Goal: Information Seeking & Learning: Understand process/instructions

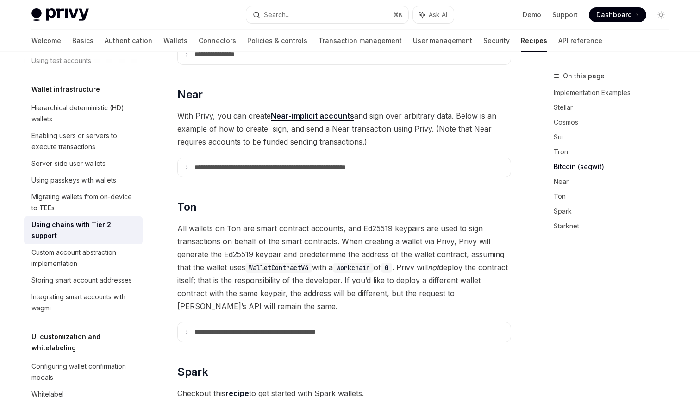
scroll to position [896, 0]
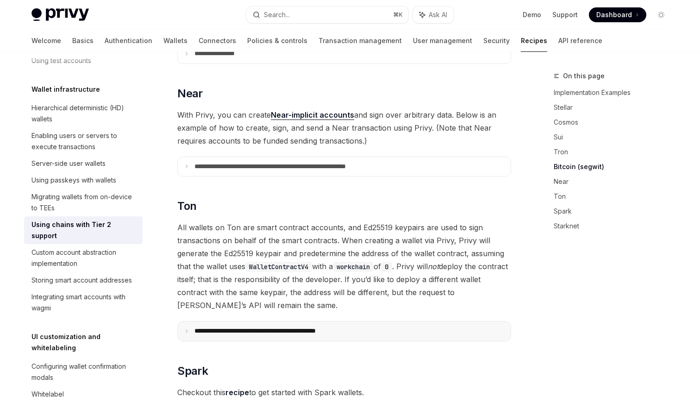
click at [292, 327] on p "**********" at bounding box center [276, 331] width 165 height 8
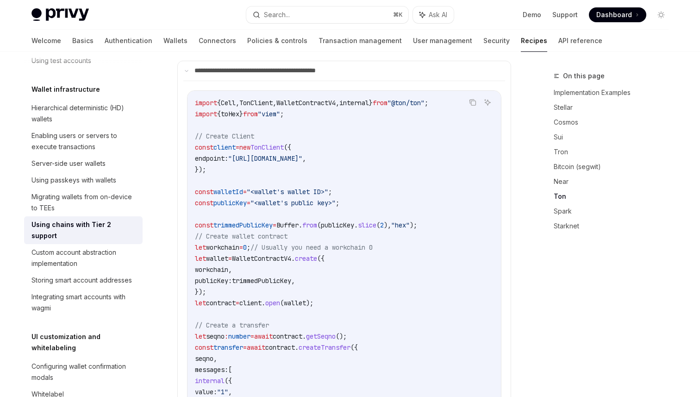
scroll to position [1147, 0]
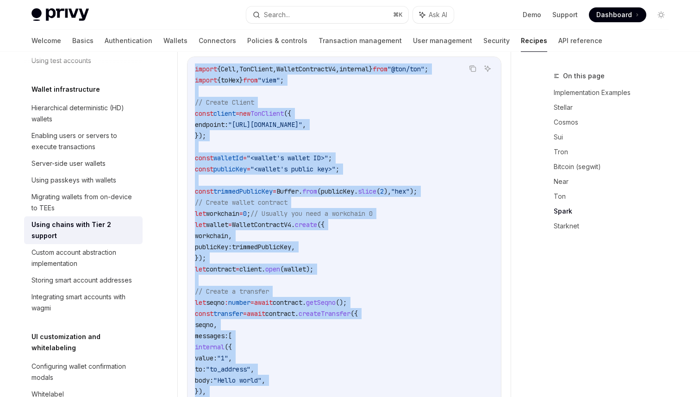
drag, startPoint x: 195, startPoint y: 99, endPoint x: 265, endPoint y: 396, distance: 305.7
click at [265, 396] on code "import { Cell , TonClient , WalletContractV4 , internal } from "@ton/ton" ; imp…" at bounding box center [354, 268] width 318 height 411
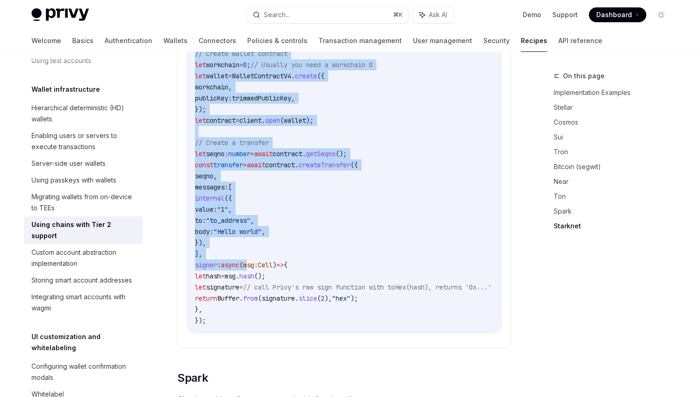
scroll to position [1339, 0]
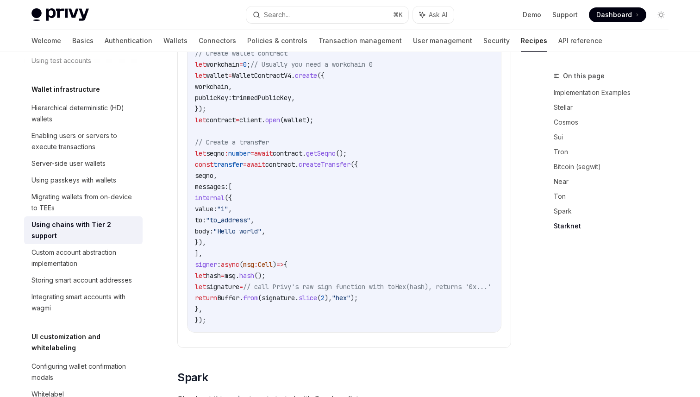
click at [229, 308] on code "import { Cell , TonClient , WalletContractV4 , internal } from "@ton/ton" ; imp…" at bounding box center [354, 119] width 318 height 411
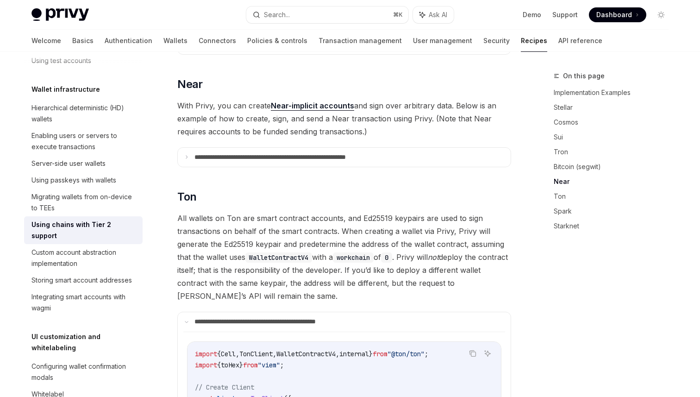
scroll to position [907, 0]
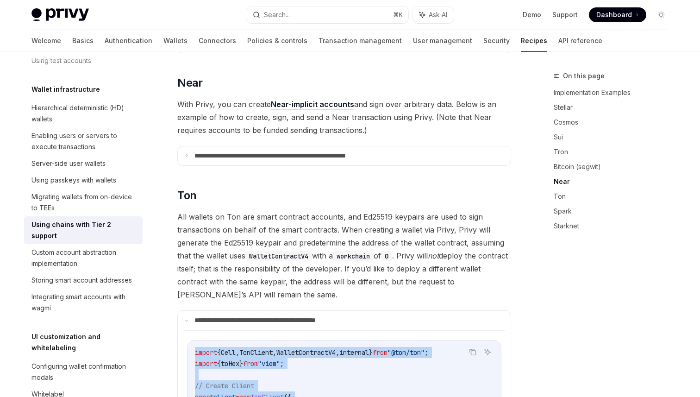
drag, startPoint x: 228, startPoint y: 308, endPoint x: 185, endPoint y: 338, distance: 52.1
copy code "import { Cell , TonClient , WalletContractV4 , internal } from "@ton/ton" ; imp…"
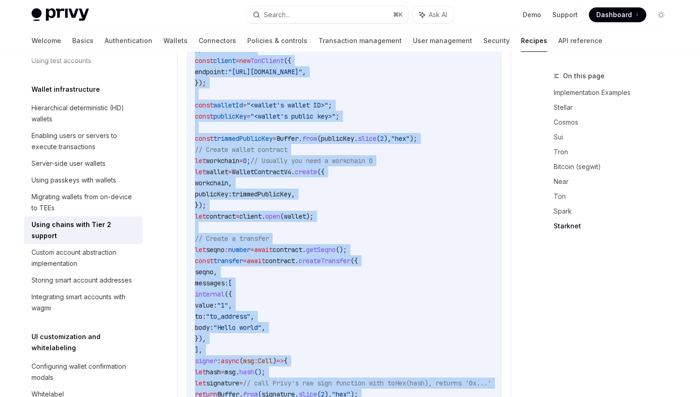
scroll to position [1120, 0]
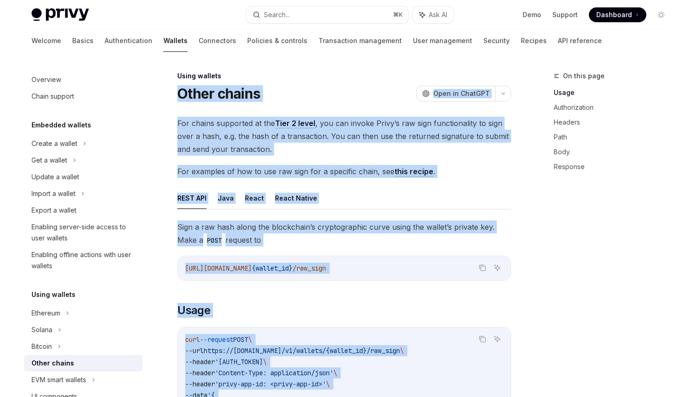
click at [277, 167] on span "For examples of how to use raw sign for a specific chain, see this recipe ." at bounding box center [344, 171] width 334 height 13
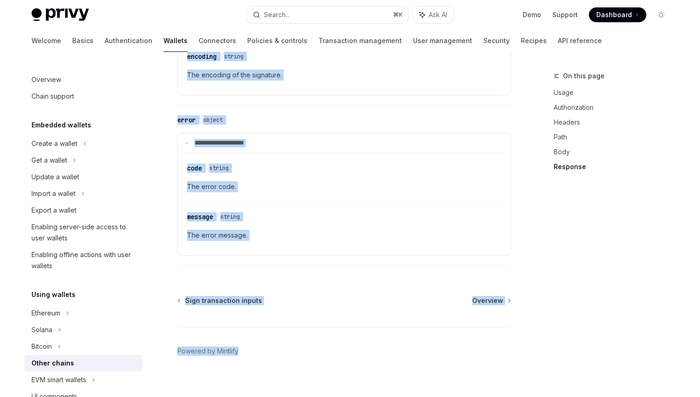
scroll to position [1146, 0]
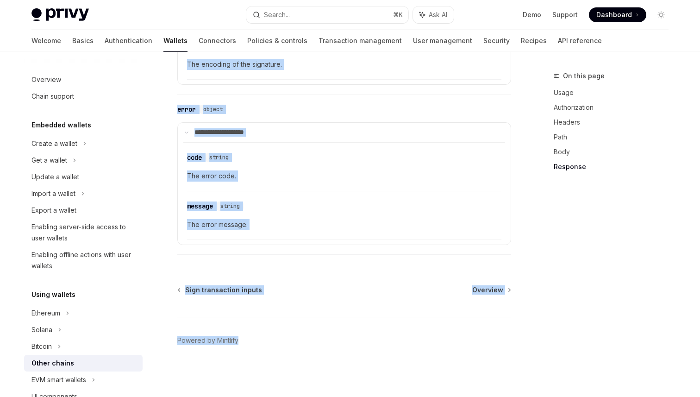
drag, startPoint x: 177, startPoint y: 93, endPoint x: 405, endPoint y: 395, distance: 377.8
copy div "Other chains OpenAI Open in ChatGPT OpenAI Open in ChatGPT For chains supported…"
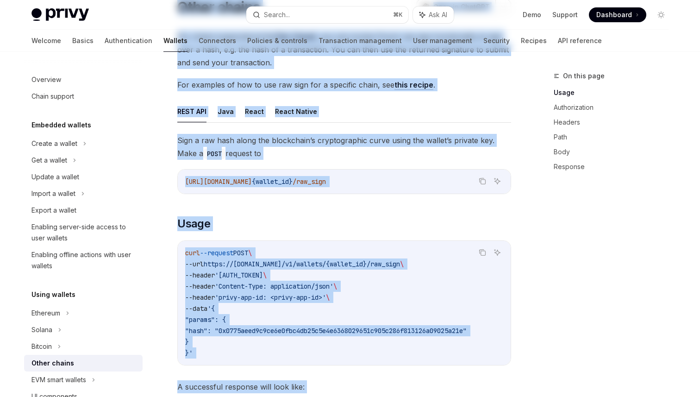
scroll to position [0, 0]
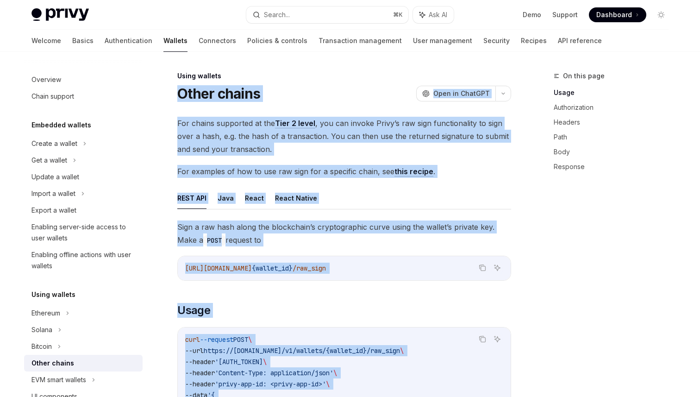
click at [381, 168] on span "For examples of how to use raw sign for a specific chain, see this recipe ." at bounding box center [344, 171] width 334 height 13
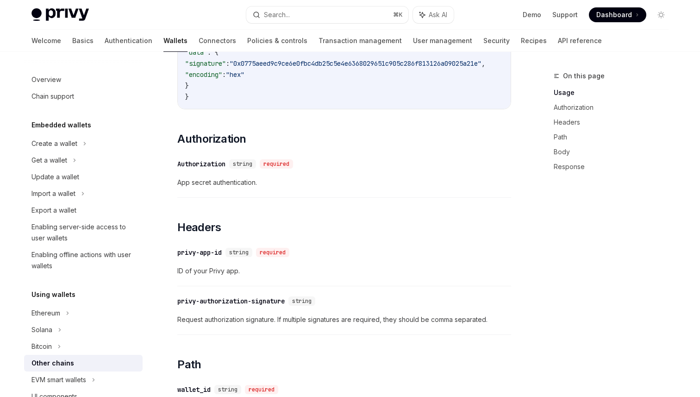
scroll to position [467, 0]
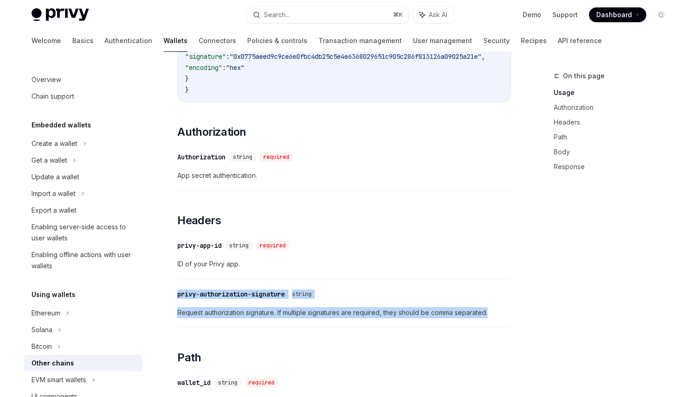
drag, startPoint x: 215, startPoint y: 299, endPoint x: 495, endPoint y: 325, distance: 281.2
click at [495, 325] on div "Using wallets Other chains OpenAI Open in ChatGPT OpenAI Open in ChatGPT For ch…" at bounding box center [257, 336] width 511 height 1466
copy div "privy-authorization-signature string Request authorization signature. If multip…"
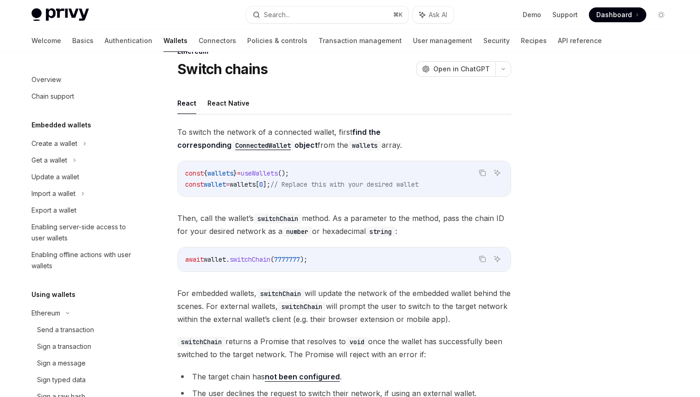
scroll to position [205, 0]
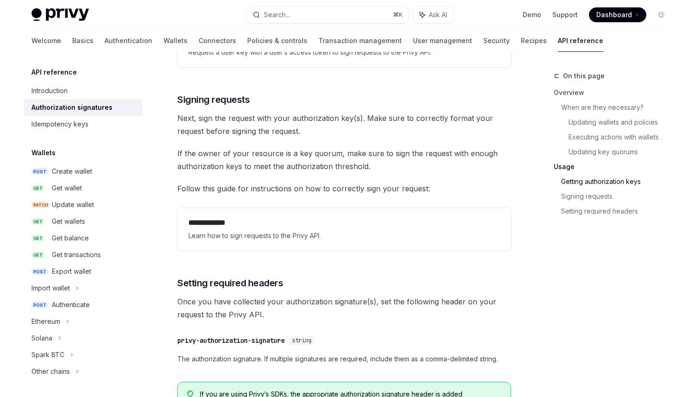
scroll to position [1386, 0]
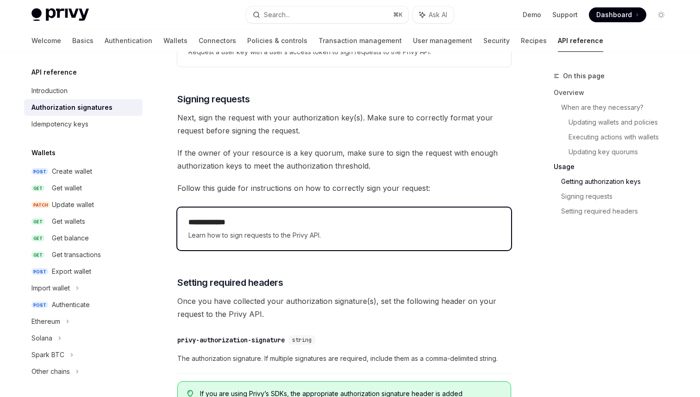
click at [273, 221] on h2 "**********" at bounding box center [343, 222] width 311 height 11
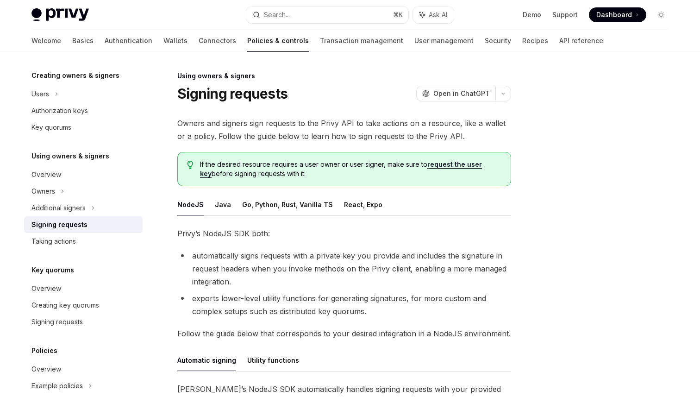
type textarea "*"
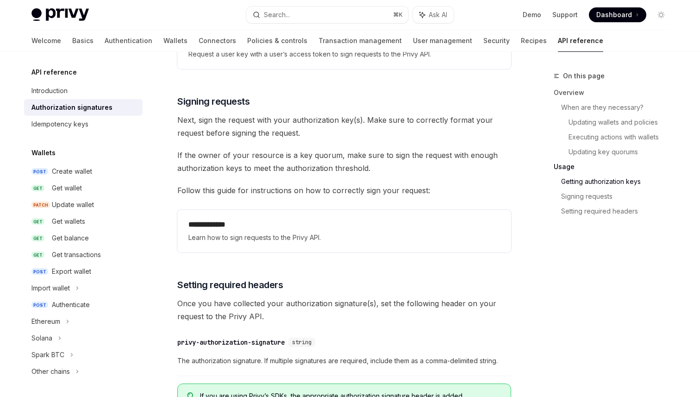
scroll to position [1386, 0]
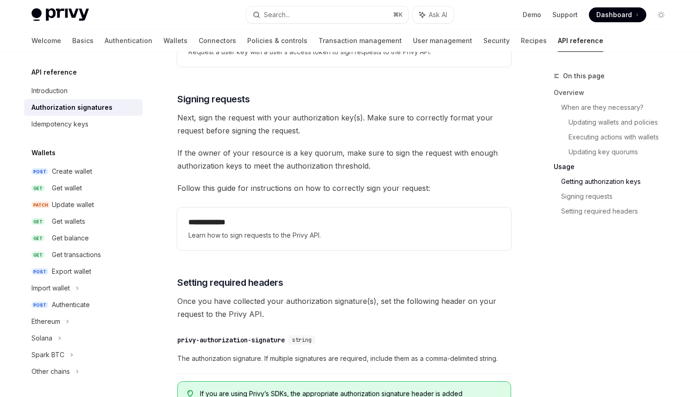
click at [351, 205] on div "**********" at bounding box center [344, 229] width 334 height 50
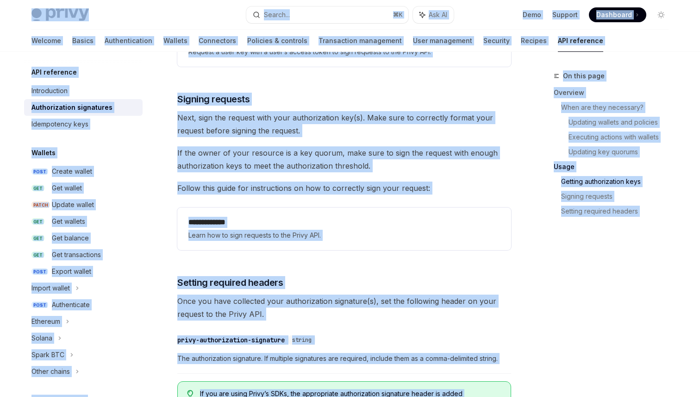
copy div "Privy Docs home page Search... ⌘ K Ask AI Demo Support Dashboard Dashboard Sear…"
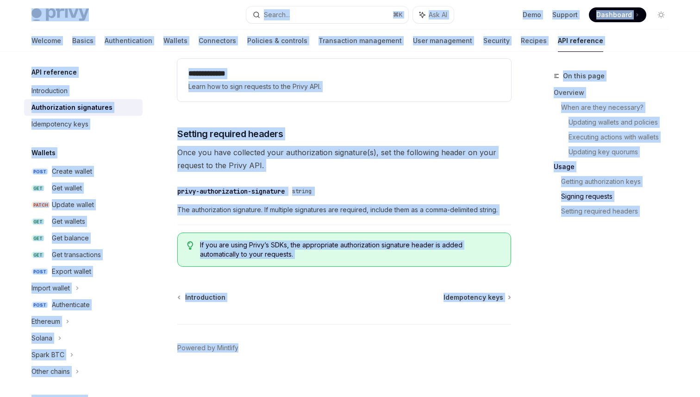
scroll to position [1542, 0]
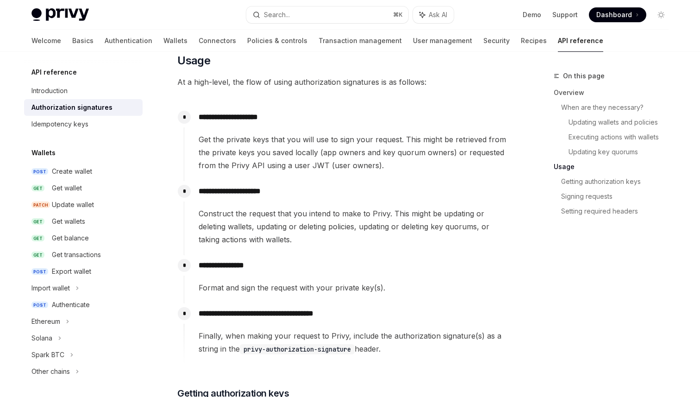
scroll to position [829, 0]
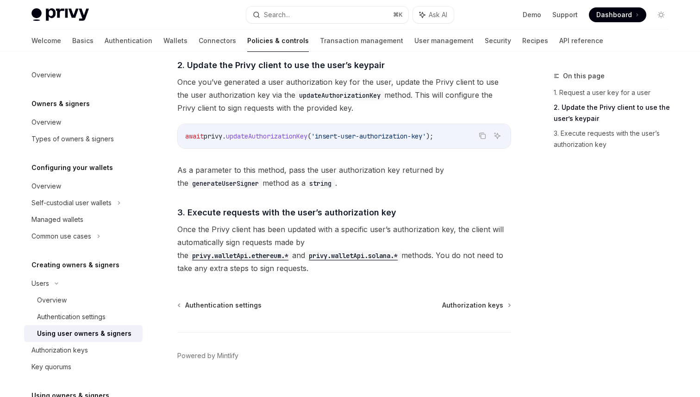
scroll to position [700, 0]
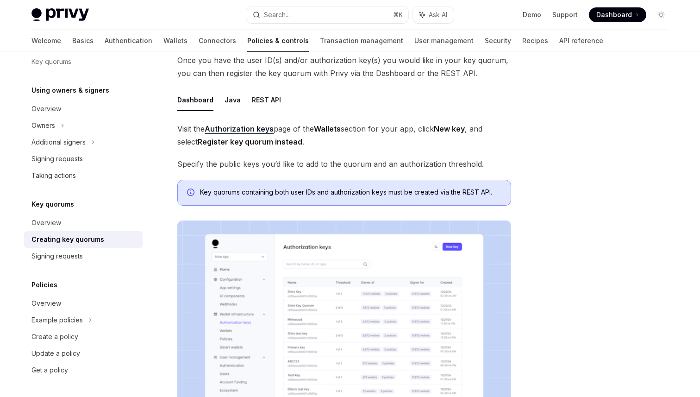
scroll to position [93, 0]
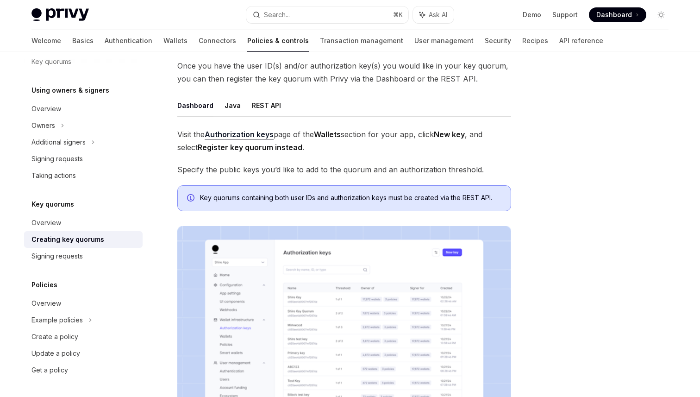
click at [370, 286] on img at bounding box center [344, 345] width 334 height 238
